Goal: Task Accomplishment & Management: Manage account settings

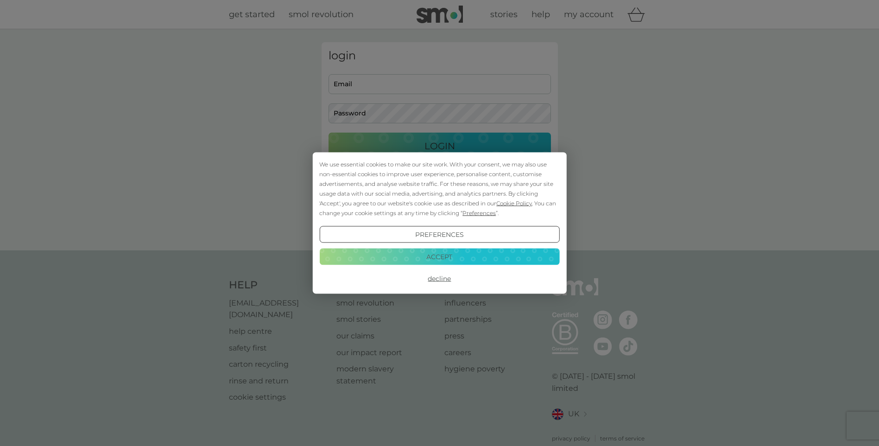
type input "[EMAIL_ADDRESS][DOMAIN_NAME]"
click at [446, 251] on button "Accept" at bounding box center [439, 256] width 240 height 17
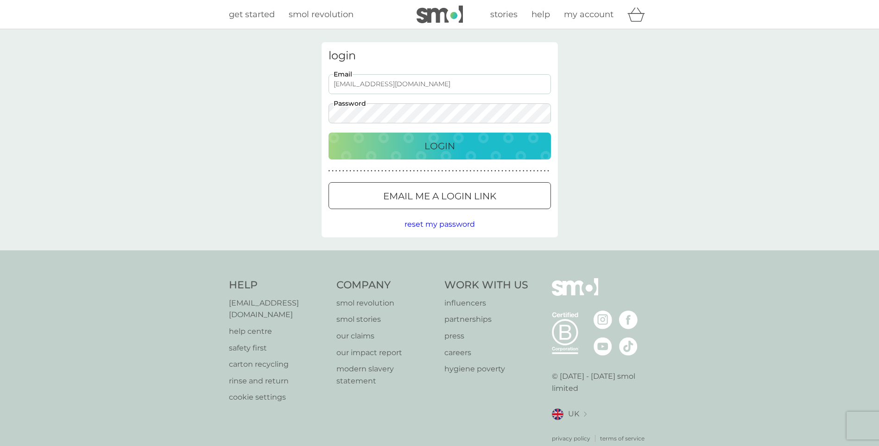
click at [442, 149] on p "Login" at bounding box center [439, 145] width 31 height 15
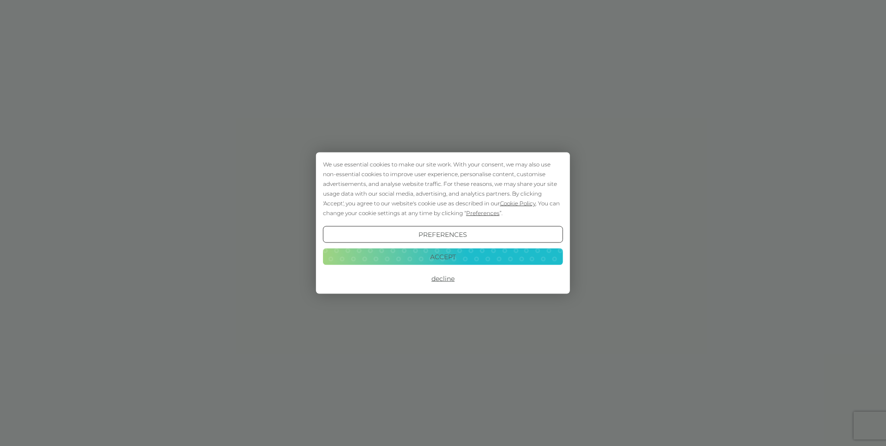
click at [437, 260] on button "Accept" at bounding box center [443, 256] width 240 height 17
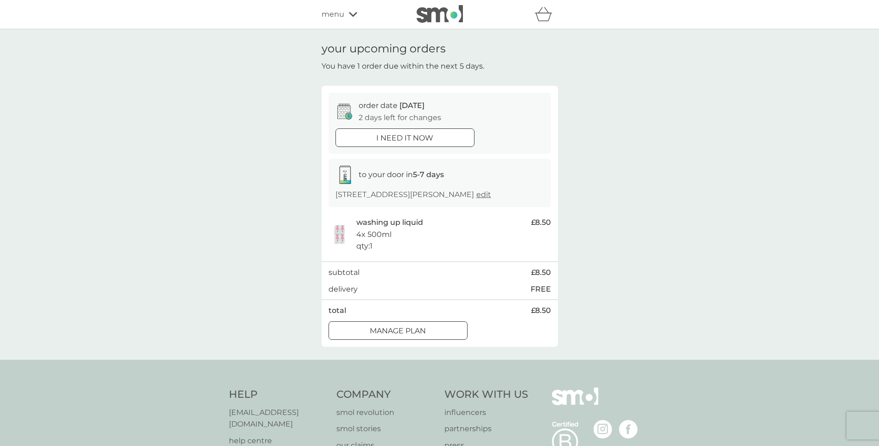
click at [397, 332] on div at bounding box center [397, 331] width 33 height 10
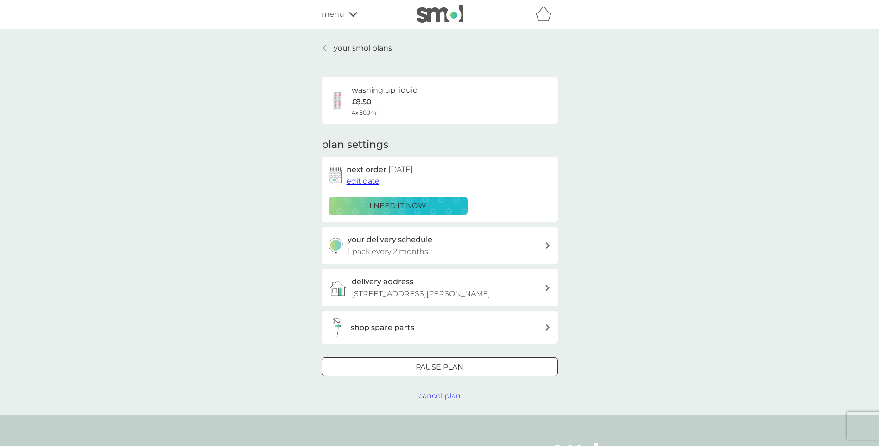
click at [359, 180] on span "edit date" at bounding box center [362, 180] width 33 height 9
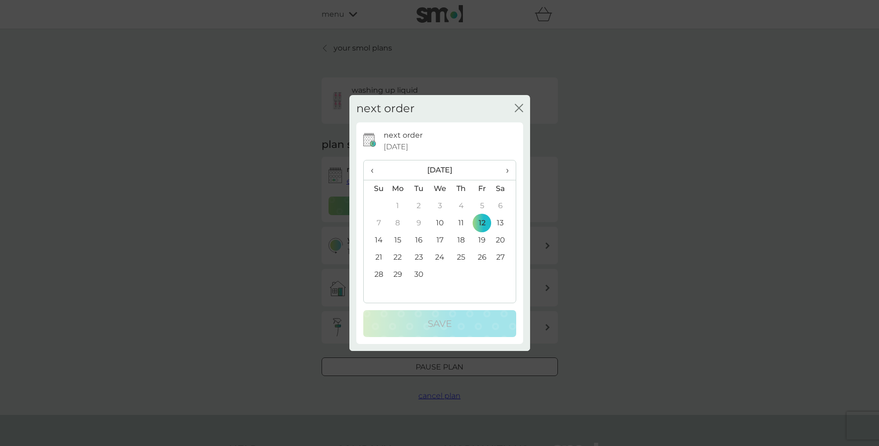
click at [506, 172] on span "›" at bounding box center [503, 169] width 9 height 19
click at [463, 220] on td "9" at bounding box center [460, 222] width 21 height 17
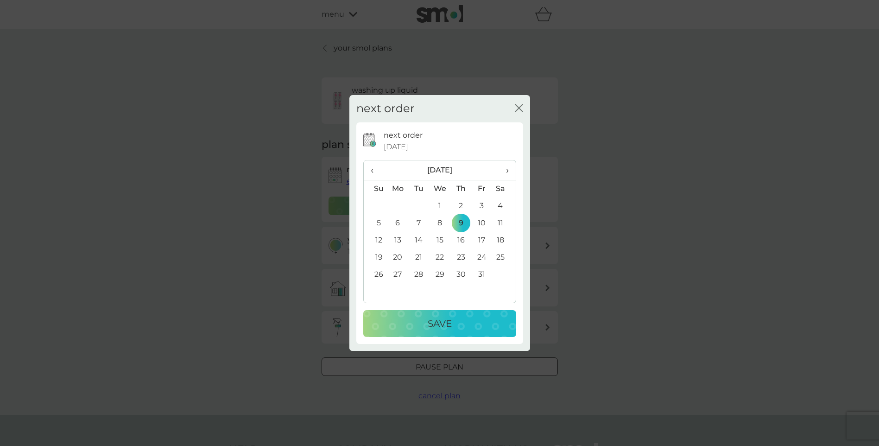
click at [447, 325] on p "Save" at bounding box center [439, 323] width 24 height 15
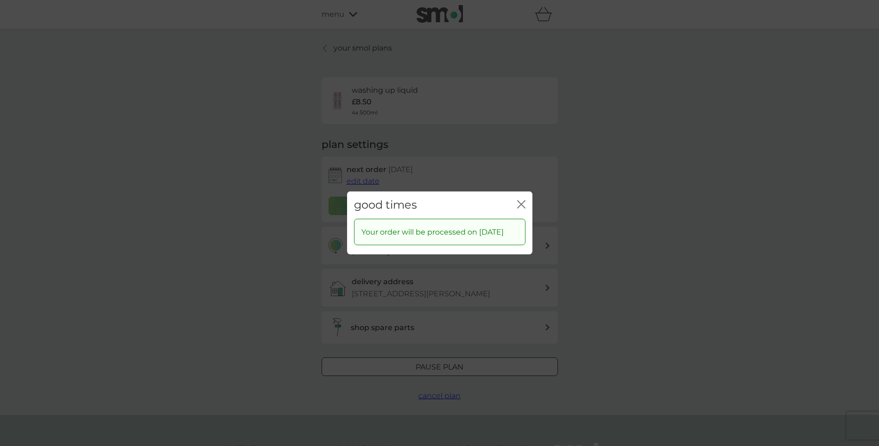
click at [527, 184] on div "good times close Your order will be processed on [DATE]" at bounding box center [439, 223] width 879 height 446
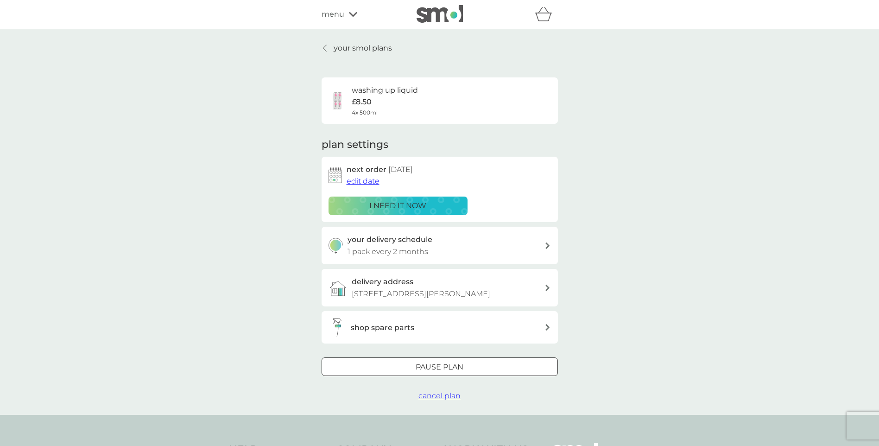
click at [345, 42] on p "your smol plans" at bounding box center [362, 48] width 58 height 12
